Goal: Transaction & Acquisition: Purchase product/service

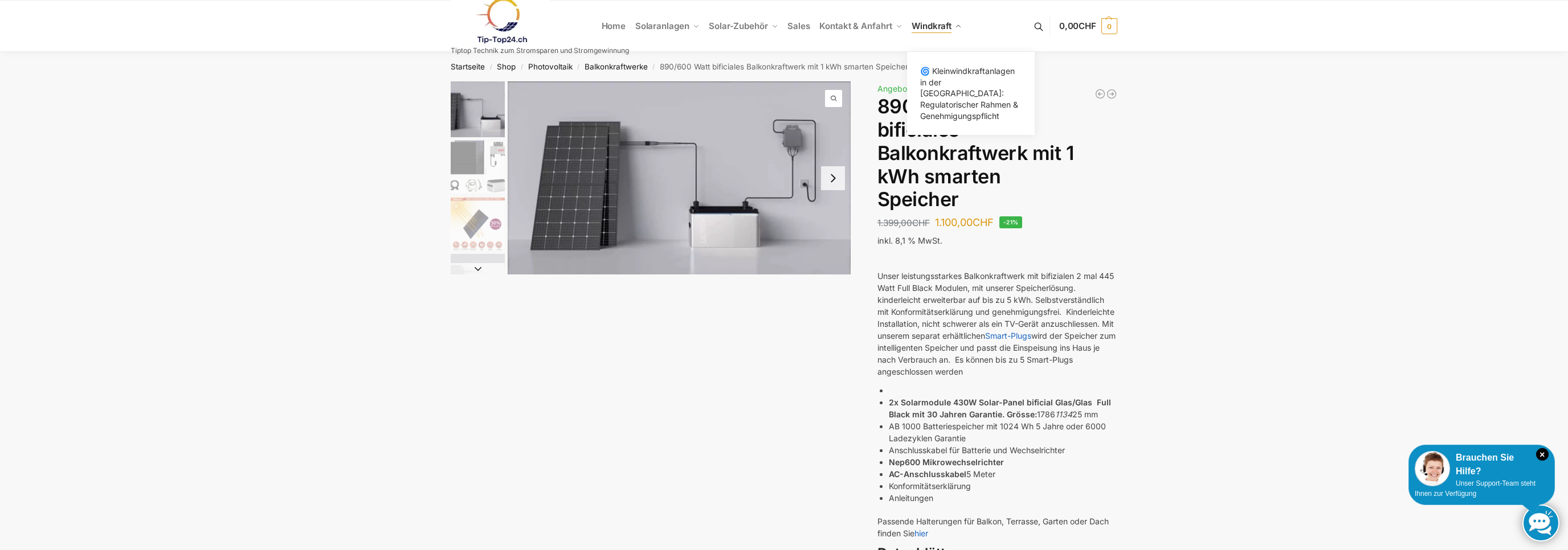
click at [950, 29] on span "Windkraft" at bounding box center [932, 25] width 40 height 11
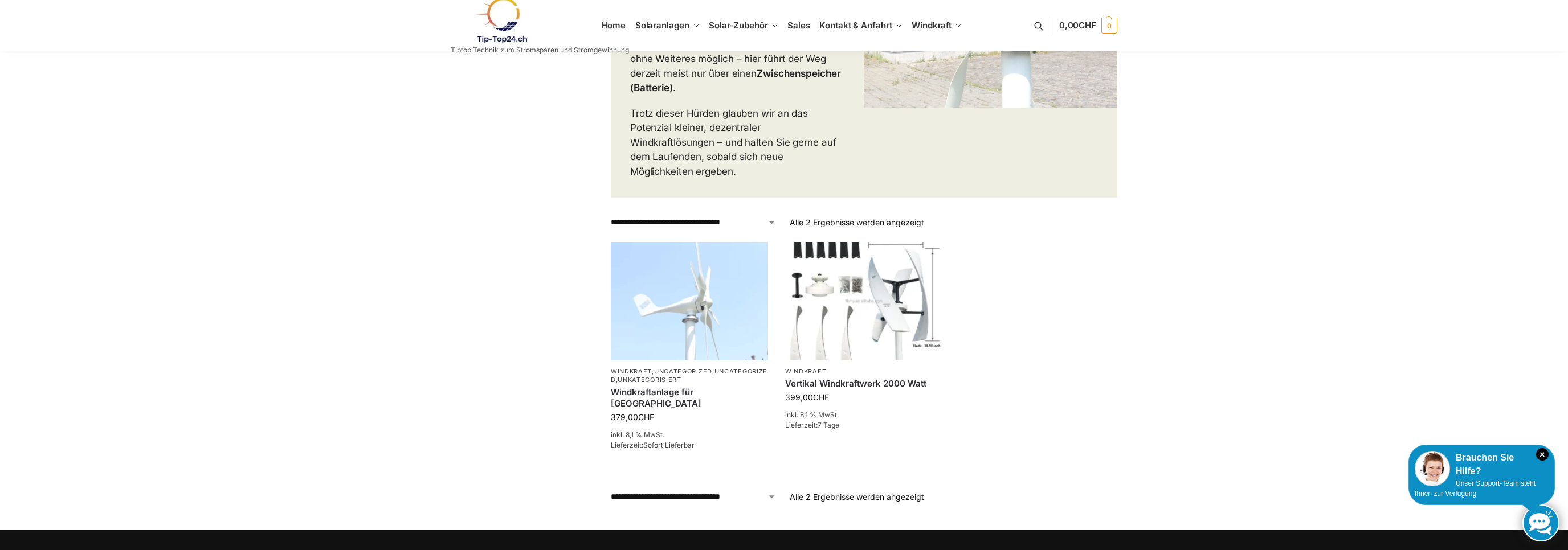
scroll to position [421, 0]
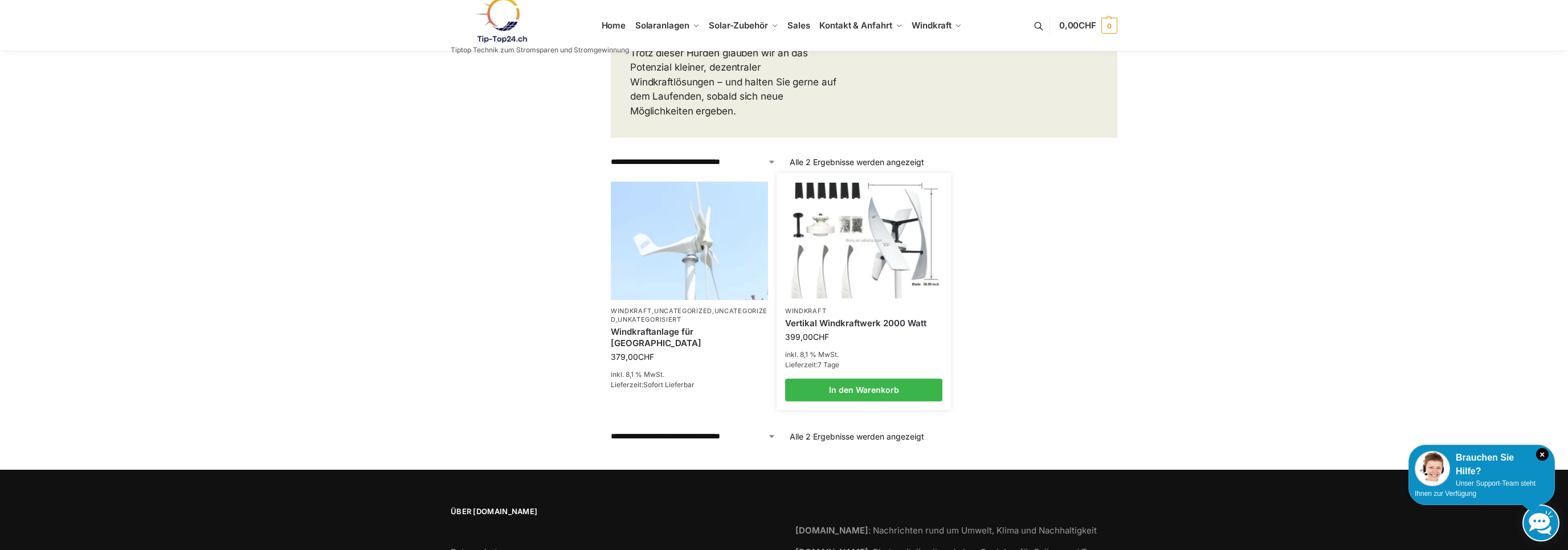
click at [887, 231] on img at bounding box center [863, 241] width 154 height 115
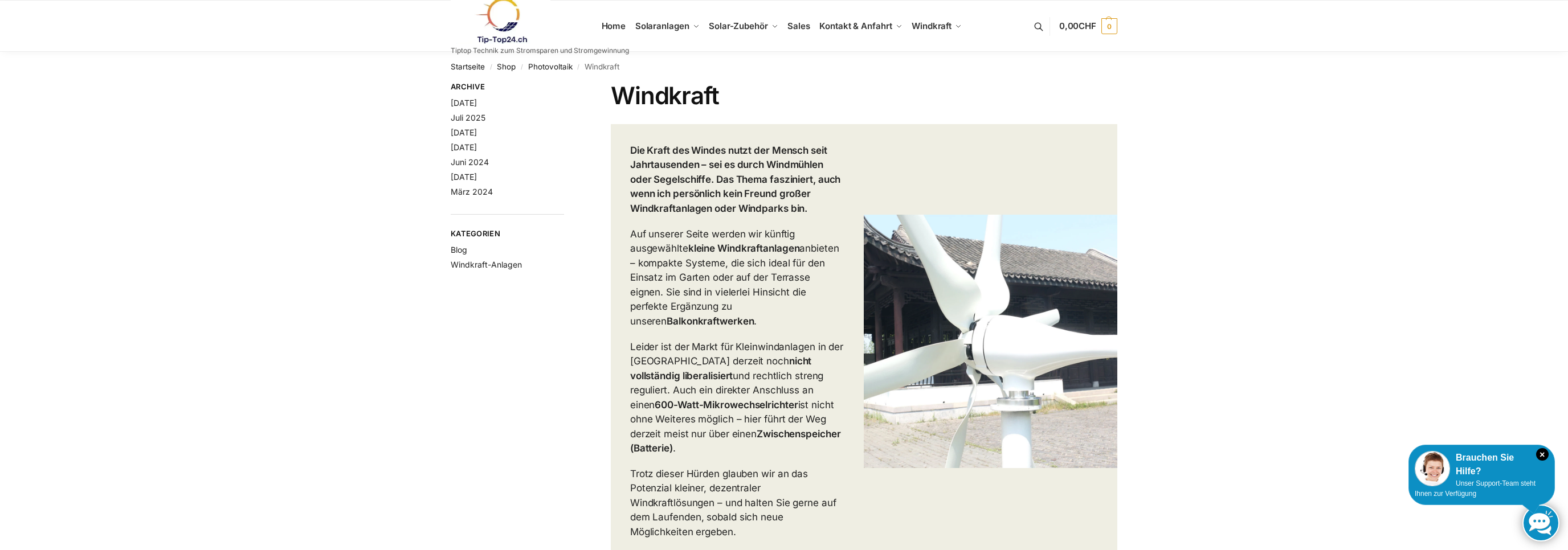
scroll to position [421, 0]
